Goal: Task Accomplishment & Management: Manage account settings

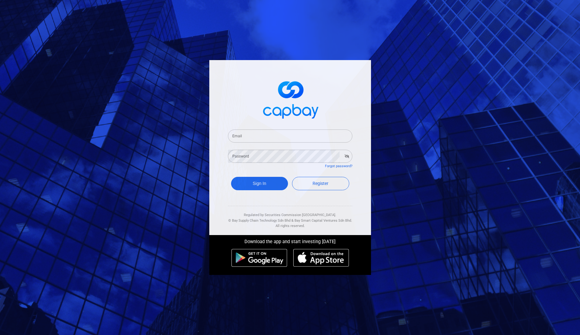
click at [297, 135] on input "Email" at bounding box center [290, 135] width 124 height 13
type input "[EMAIL_ADDRESS][DOMAIN_NAME]"
click at [265, 180] on button "Sign In" at bounding box center [259, 183] width 57 height 13
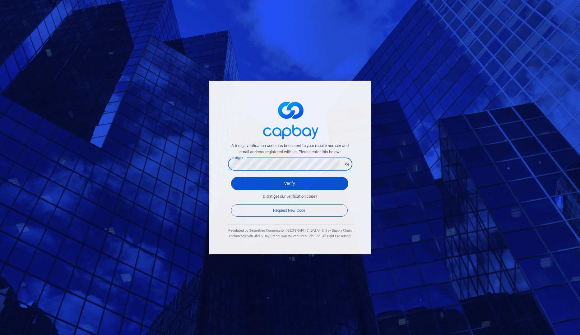
click at [292, 182] on button "Verify" at bounding box center [289, 183] width 117 height 13
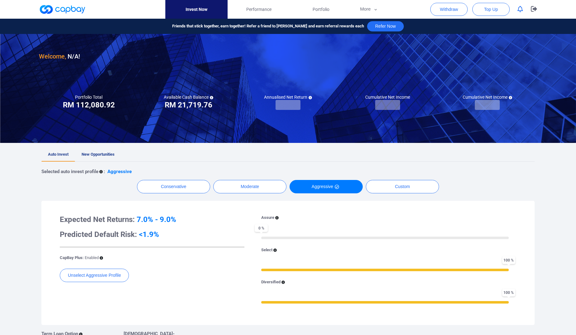
checkbox input "true"
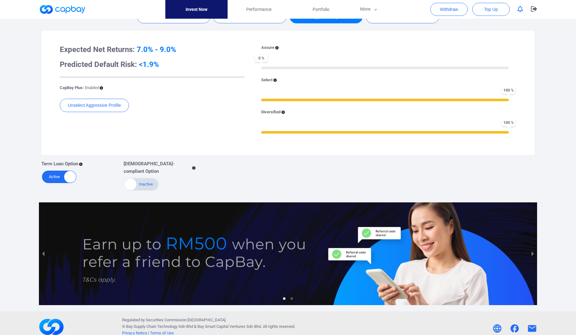
scroll to position [14, 0]
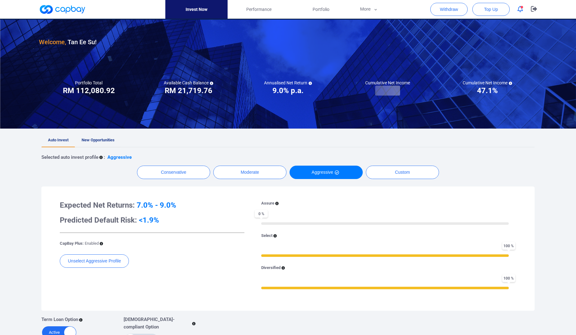
click at [115, 136] on link "New Opportunities" at bounding box center [98, 141] width 46 height 14
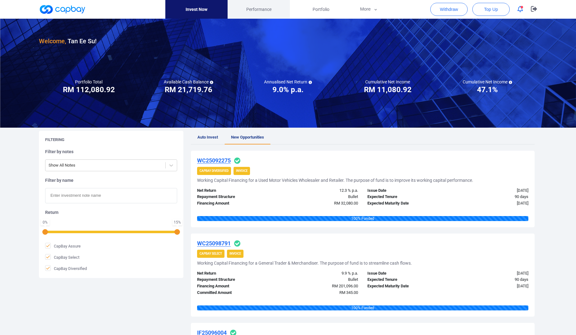
click at [257, 5] on link "Performance" at bounding box center [258, 9] width 62 height 19
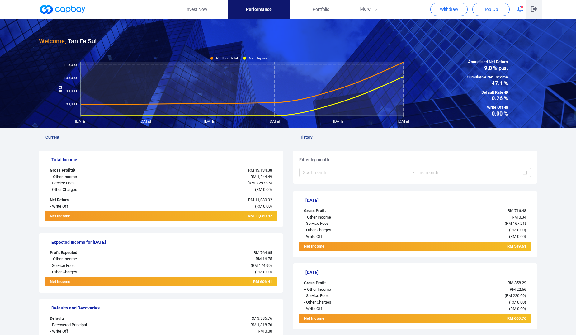
click at [532, 7] on icon "button" at bounding box center [534, 9] width 6 height 6
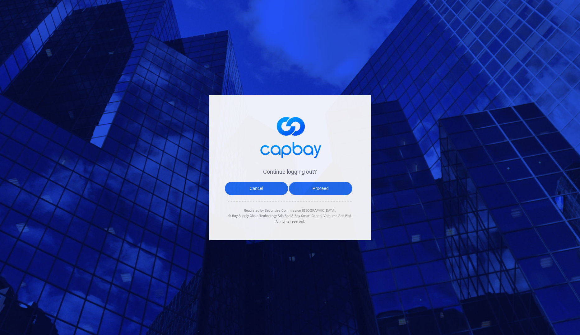
click at [313, 185] on button "Proceed" at bounding box center [320, 188] width 63 height 13
